Goal: Transaction & Acquisition: Obtain resource

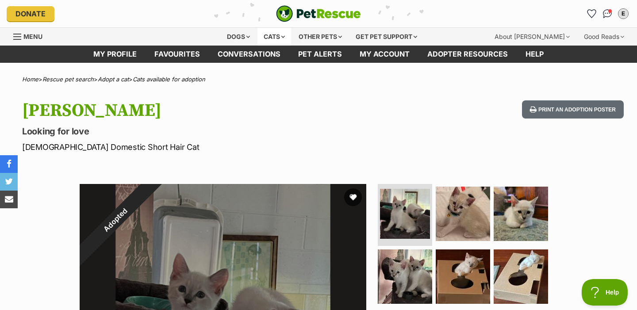
click at [272, 35] on div "Cats" at bounding box center [275, 37] width 34 height 18
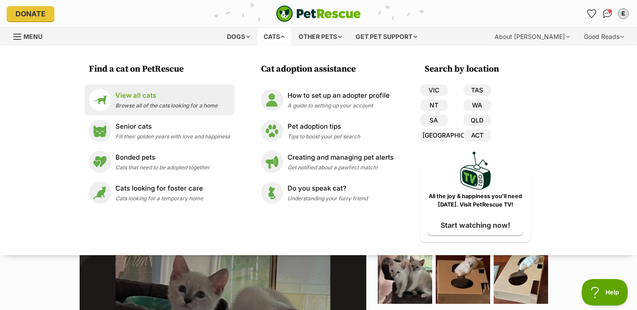
click at [168, 94] on p "View all cats" at bounding box center [166, 96] width 102 height 10
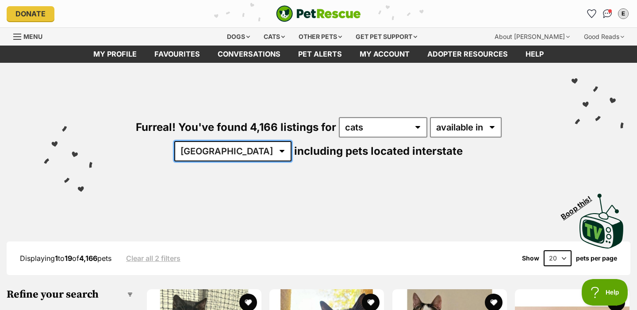
click at [292, 141] on select "Australia ACT NSW NT QLD SA TAS VIC WA" at bounding box center [232, 151] width 117 height 20
select select "QLD"
click at [292, 141] on select "Australia ACT NSW NT QLD SA TAS VIC WA" at bounding box center [232, 151] width 117 height 20
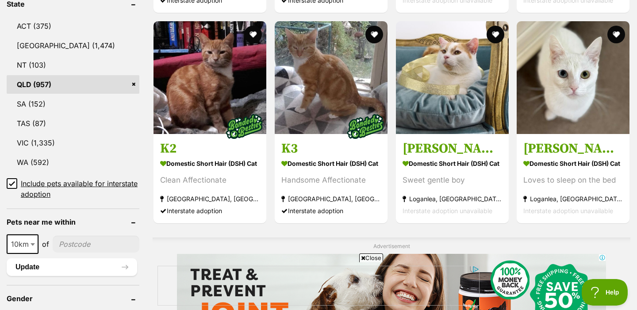
scroll to position [622, 0]
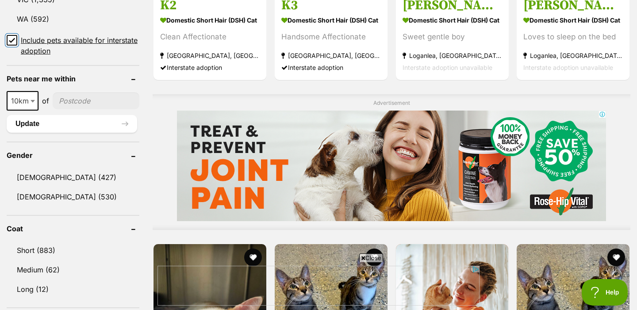
click at [12, 41] on input "Include pets available for interstate adoption" at bounding box center [12, 40] width 11 height 11
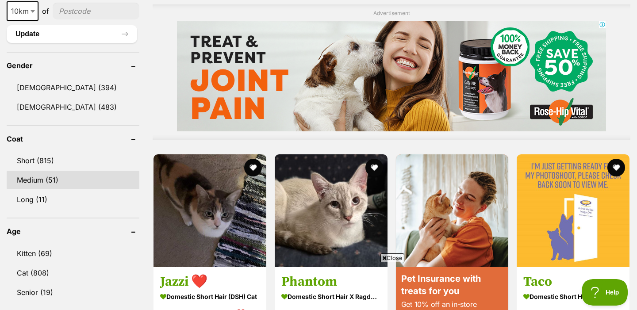
click at [93, 171] on link "Medium (51)" at bounding box center [73, 180] width 133 height 19
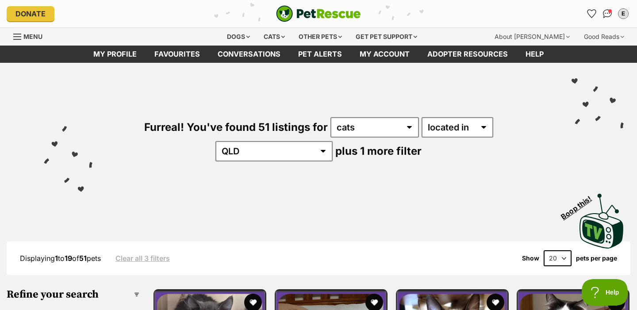
click at [548, 255] on select "20 40 60" at bounding box center [558, 258] width 28 height 16
select select "60"
click at [544, 250] on select "20 40 60" at bounding box center [558, 258] width 28 height 16
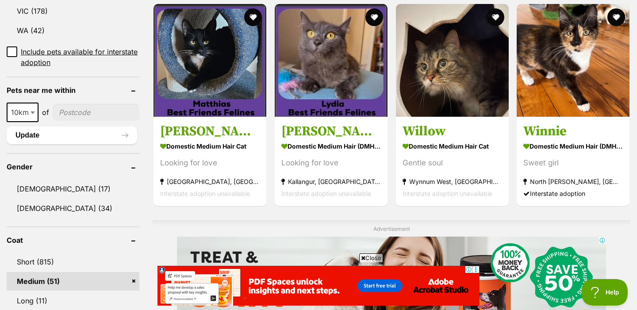
scroll to position [642, 0]
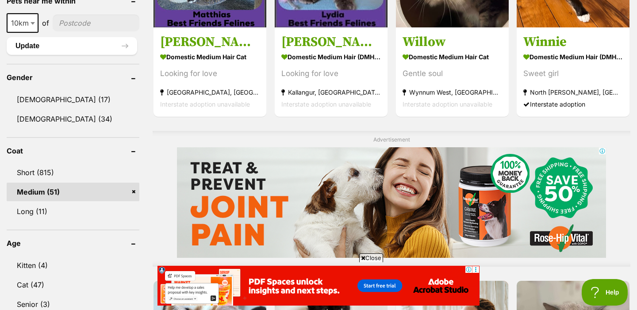
click at [25, 185] on link "Medium (51)" at bounding box center [73, 192] width 133 height 19
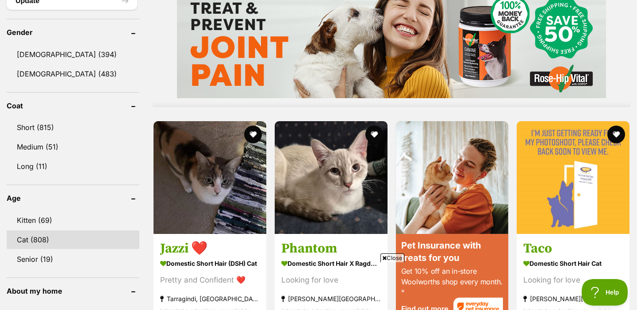
scroll to position [768, 0]
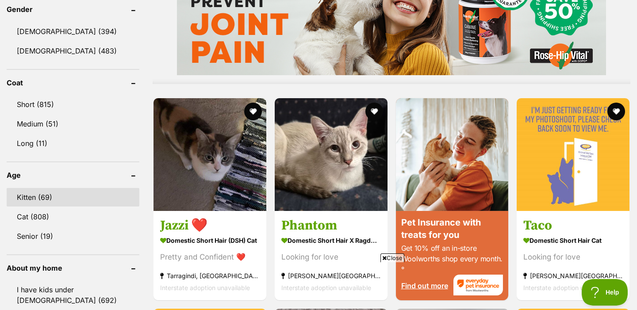
click at [78, 188] on link "Kitten (69)" at bounding box center [73, 197] width 133 height 19
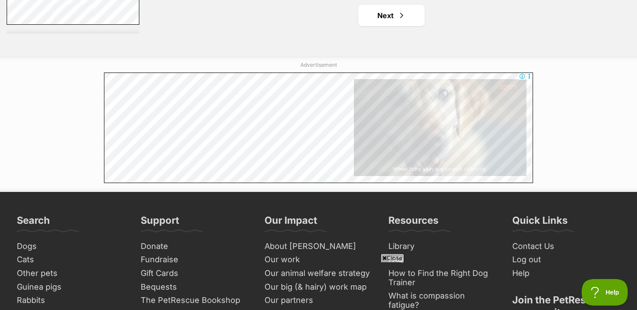
scroll to position [4672, 0]
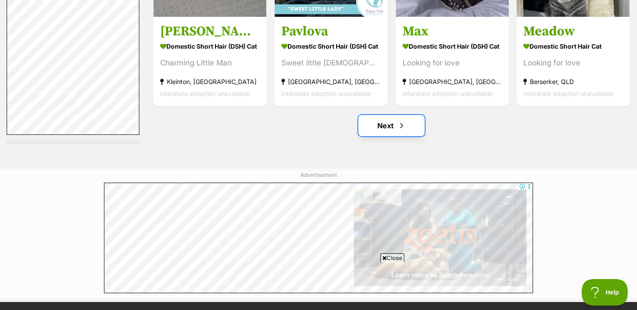
click at [377, 123] on link "Next" at bounding box center [391, 125] width 66 height 21
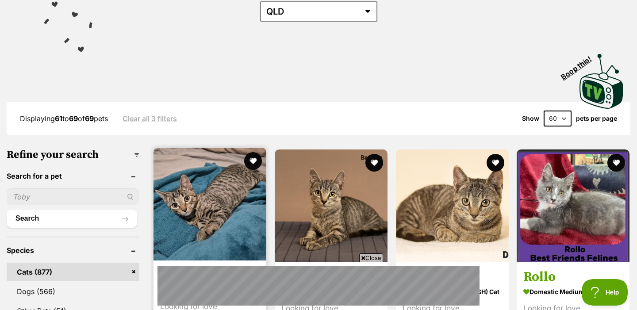
scroll to position [156, 0]
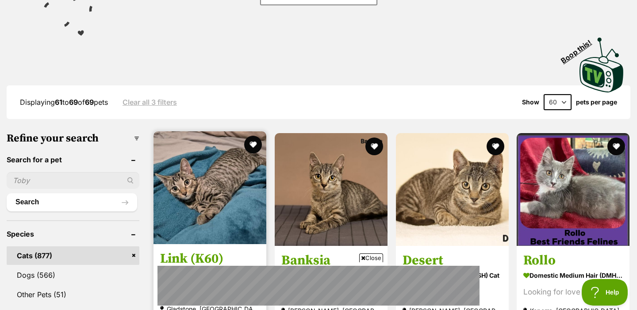
click at [216, 189] on img at bounding box center [210, 187] width 113 height 113
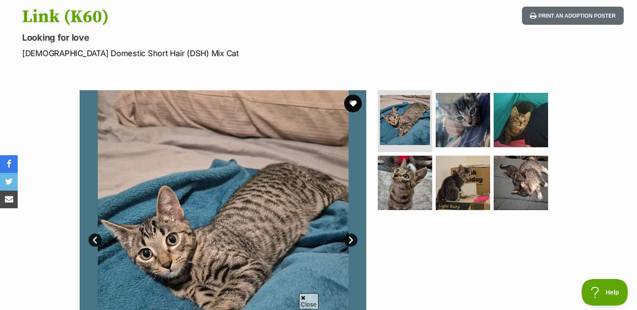
click at [433, 118] on ul at bounding box center [466, 153] width 181 height 126
click at [459, 127] on img at bounding box center [463, 120] width 57 height 57
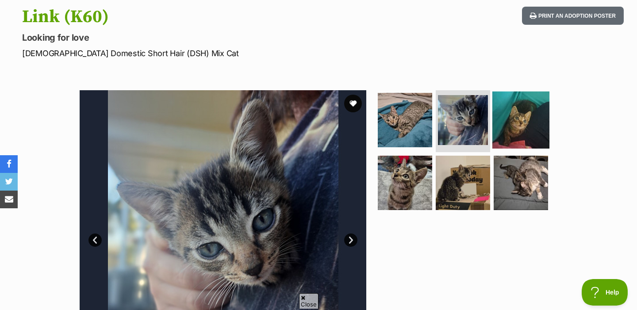
click at [518, 121] on img at bounding box center [521, 120] width 57 height 57
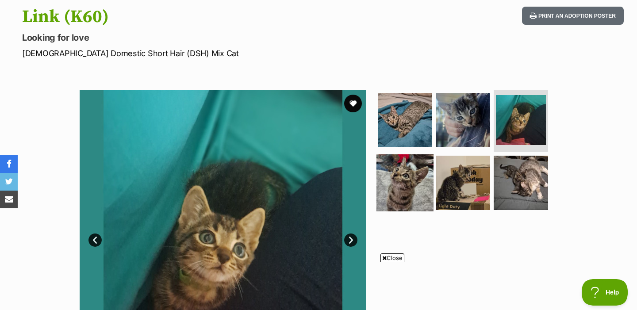
click at [404, 172] on img at bounding box center [405, 182] width 57 height 57
